Goal: Obtain resource: Obtain resource

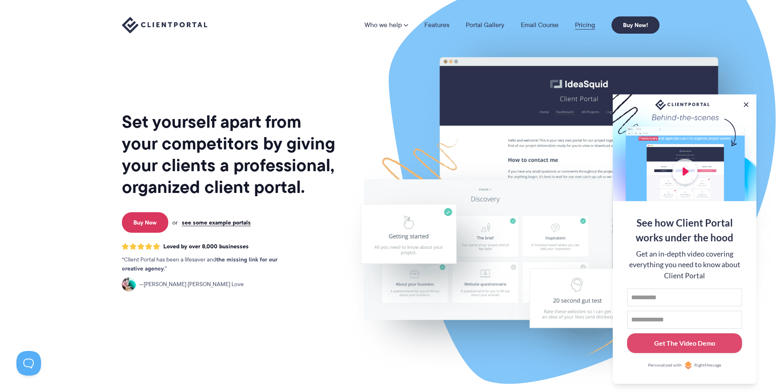
click at [584, 24] on link "Pricing" at bounding box center [585, 25] width 20 height 7
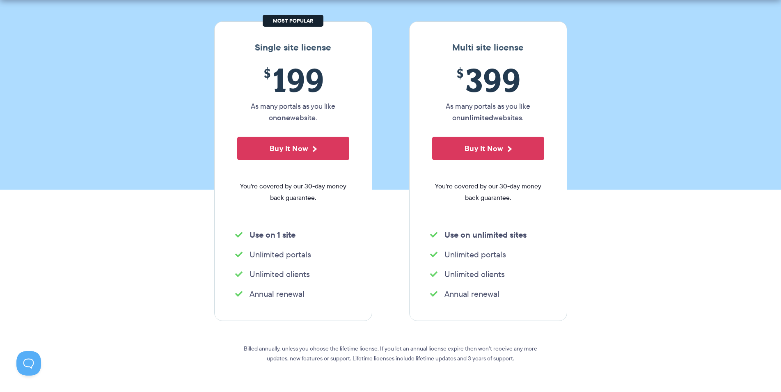
click at [689, 106] on section "Our Super Simple Pricing Pricing shouldn't be complicated. Straightforward plan…" at bounding box center [390, 31] width 781 height 315
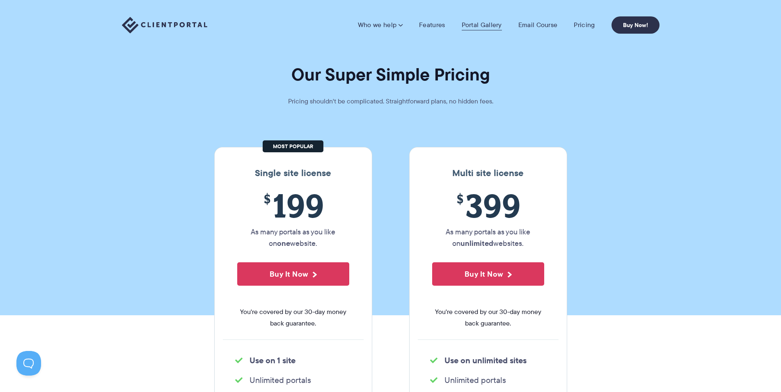
click at [468, 23] on link "Portal Gallery" at bounding box center [482, 25] width 40 height 8
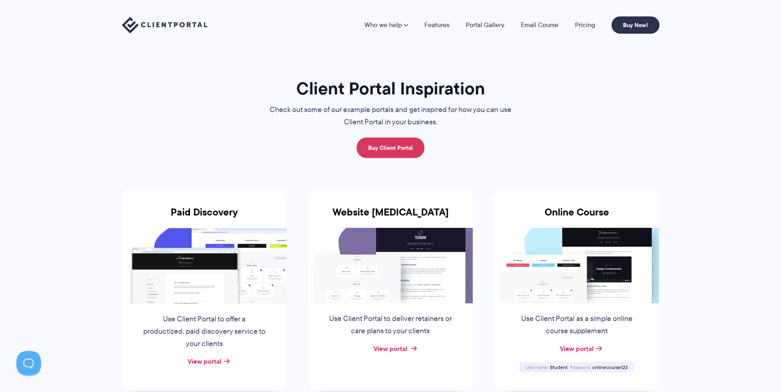
click at [395, 347] on link "View portal" at bounding box center [391, 349] width 34 height 10
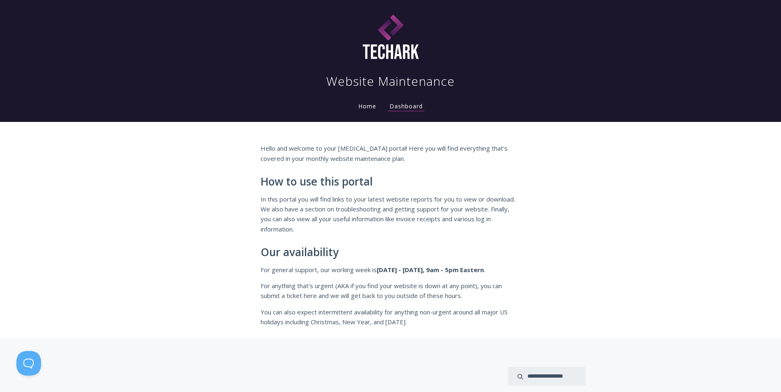
click at [362, 110] on link "Home" at bounding box center [367, 106] width 21 height 8
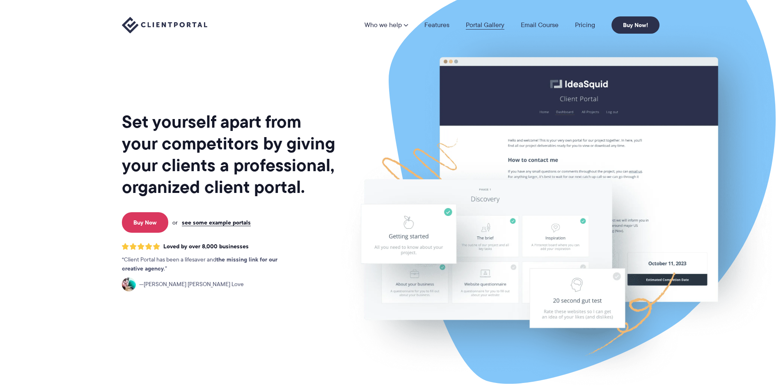
click at [480, 23] on link "Portal Gallery" at bounding box center [485, 25] width 39 height 7
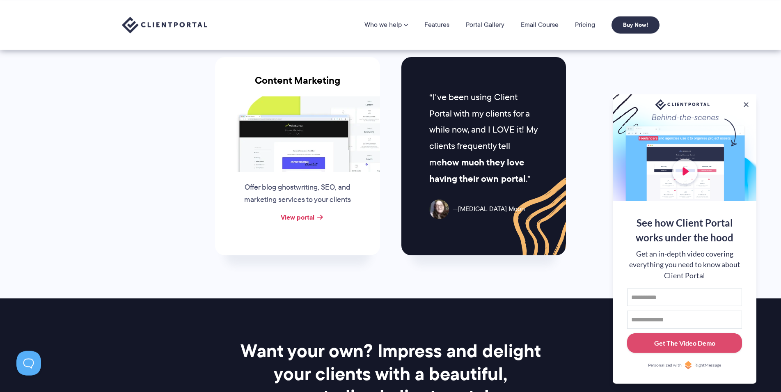
scroll to position [754, 0]
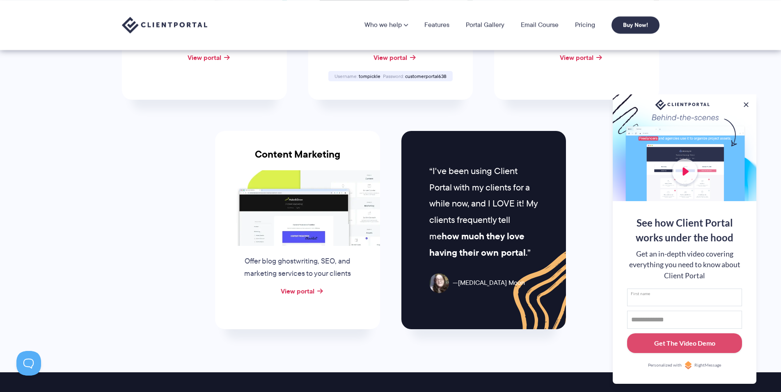
click at [663, 296] on input "First name" at bounding box center [684, 298] width 115 height 18
type input "*********"
click at [627, 333] on button "Get The Video Demo" at bounding box center [684, 343] width 115 height 20
type input "**********"
click at [679, 341] on div "Get The Video Demo" at bounding box center [684, 343] width 61 height 10
